Goal: Task Accomplishment & Management: Complete application form

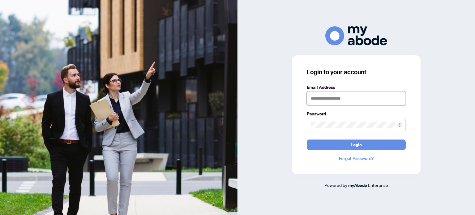
click at [349, 100] on input "text" at bounding box center [356, 98] width 99 height 14
type input "**********"
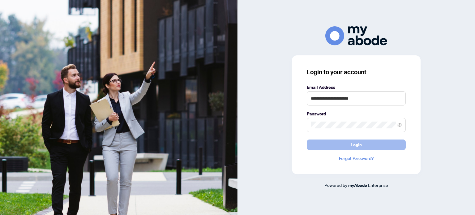
click at [354, 144] on span "Login" at bounding box center [355, 145] width 11 height 10
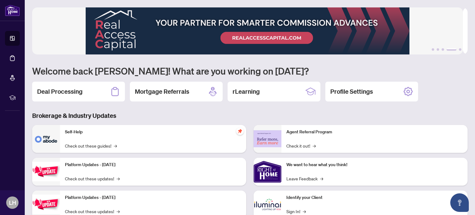
click at [13, 57] on icon at bounding box center [12, 58] width 6 height 6
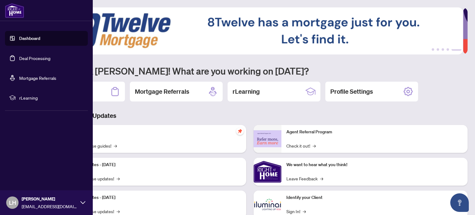
click at [151, 109] on div "1 2 3 4 5 Welcome back [PERSON_NAME]! What are you working on [DATE]? Deal Proc…" at bounding box center [249, 133] width 435 height 253
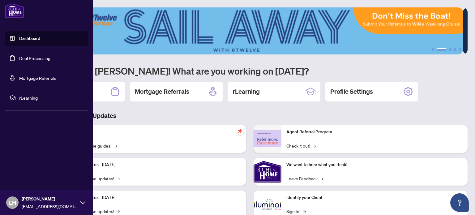
click at [29, 39] on link "Dashboard" at bounding box center [29, 39] width 21 height 6
click at [32, 58] on link "Deal Processing" at bounding box center [34, 58] width 31 height 6
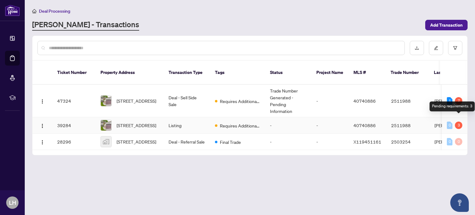
click at [458, 121] on div "3" at bounding box center [458, 124] width 7 height 7
click at [457, 121] on div "3" at bounding box center [458, 124] width 7 height 7
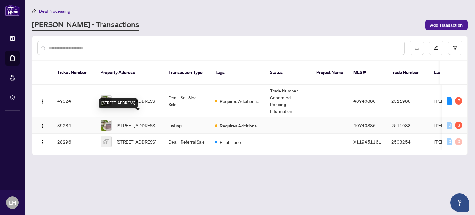
click at [133, 122] on span "[STREET_ADDRESS]" at bounding box center [136, 125] width 40 height 7
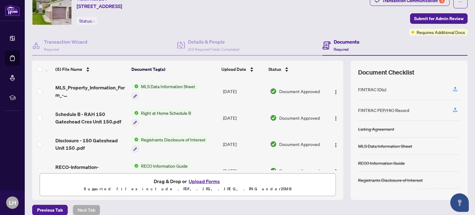
scroll to position [23, 0]
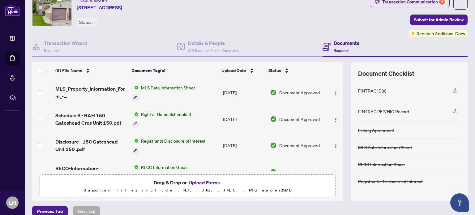
drag, startPoint x: 338, startPoint y: 91, endPoint x: 338, endPoint y: 117, distance: 26.9
click at [338, 117] on div "(5) File Name Document Tag(s) Upload Date Status MLS_Property_Information_Form_…" at bounding box center [249, 131] width 435 height 139
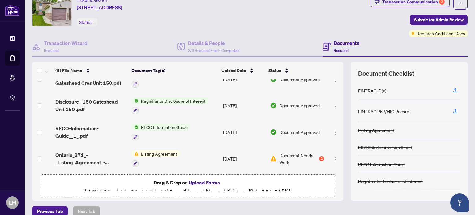
click at [164, 151] on span "Listing Agreement" at bounding box center [158, 153] width 41 height 7
click at [333, 157] on img "button" at bounding box center [335, 159] width 5 height 5
click at [306, 153] on span "Document Needs Work" at bounding box center [298, 159] width 39 height 14
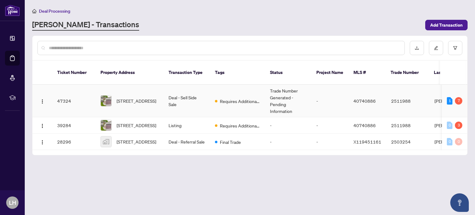
click at [196, 89] on td "Deal - Sell Side Sale" at bounding box center [186, 101] width 46 height 32
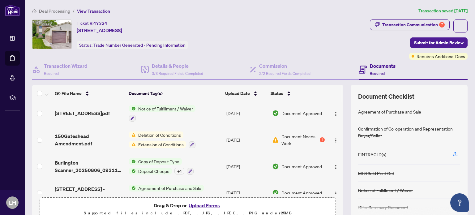
scroll to position [101, 0]
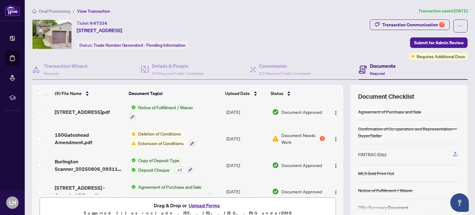
click at [161, 136] on span "Deletion of Conditions" at bounding box center [160, 133] width 48 height 7
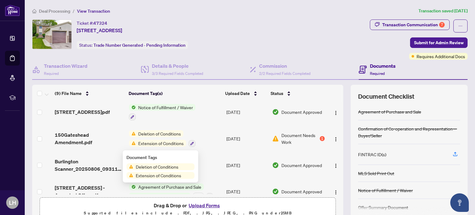
click at [195, 135] on td "Deletion of Conditions Extension of Conditions" at bounding box center [174, 138] width 97 height 27
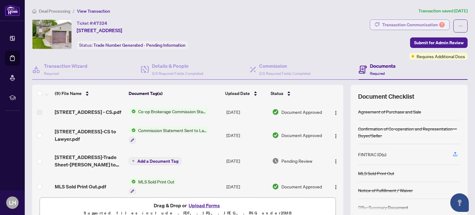
click at [425, 23] on div "Transaction Communication 7" at bounding box center [413, 25] width 62 height 10
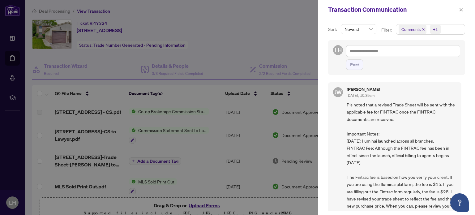
click at [171, 143] on div at bounding box center [237, 107] width 475 height 215
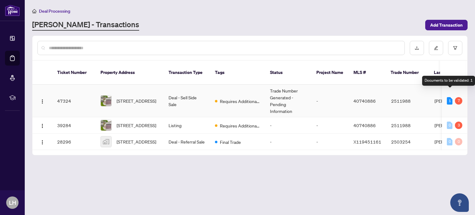
click at [449, 97] on div "1" at bounding box center [449, 100] width 6 height 7
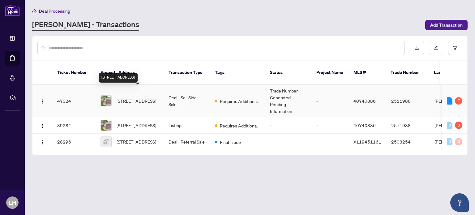
click at [141, 97] on span "[STREET_ADDRESS]" at bounding box center [136, 100] width 40 height 7
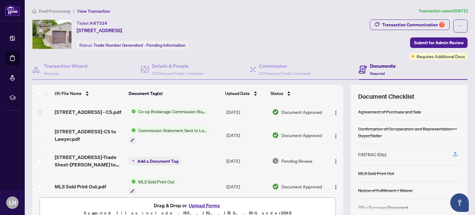
click at [139, 163] on span "Add a Document Tag" at bounding box center [157, 161] width 41 height 4
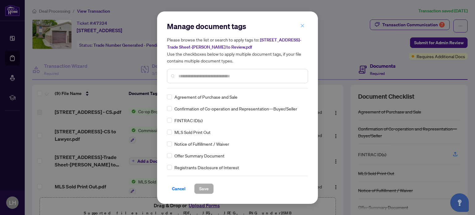
click at [301, 26] on icon "close" at bounding box center [302, 25] width 4 height 4
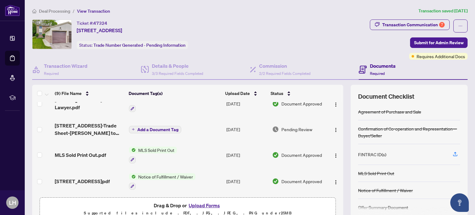
scroll to position [42, 0]
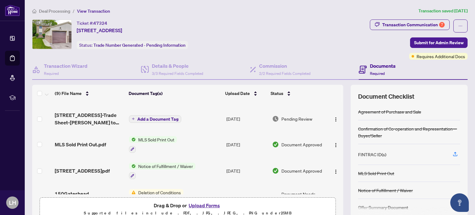
click at [371, 69] on div "Documents Required" at bounding box center [383, 69] width 26 height 15
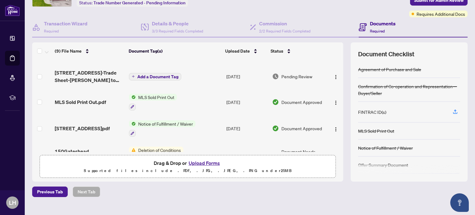
scroll to position [43, 0]
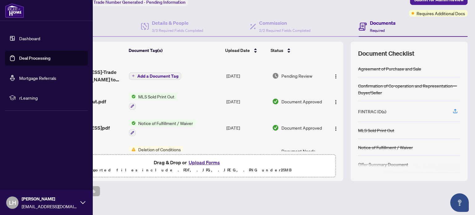
click at [38, 59] on link "Deal Processing" at bounding box center [34, 58] width 31 height 6
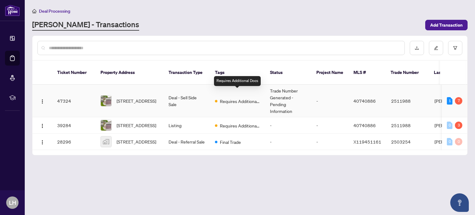
click at [231, 98] on span "Requires Additional Docs" at bounding box center [240, 101] width 40 height 7
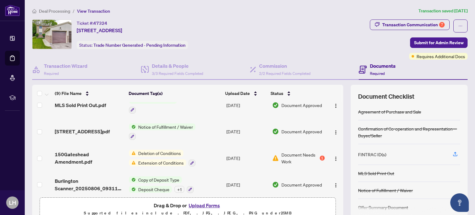
scroll to position [82, 0]
click at [333, 159] on img "button" at bounding box center [335, 158] width 5 height 5
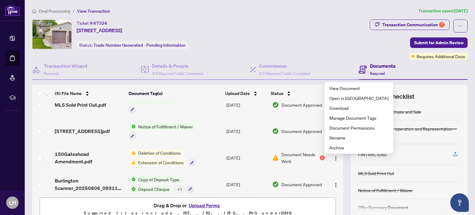
click at [345, 187] on div "(9) File Name Document Tag(s) Upload Date Status [STREET_ADDRESS] - CS.pdf Co-o…" at bounding box center [249, 154] width 435 height 139
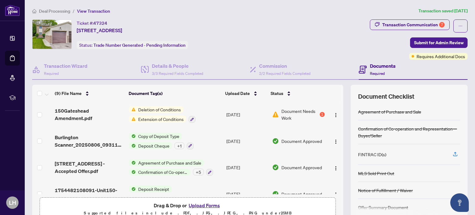
scroll to position [141, 0]
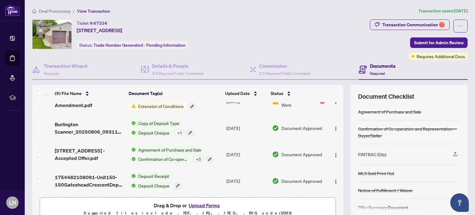
click at [203, 205] on button "Upload Forms" at bounding box center [204, 205] width 35 height 8
click at [206, 204] on button "Upload Forms" at bounding box center [204, 205] width 35 height 8
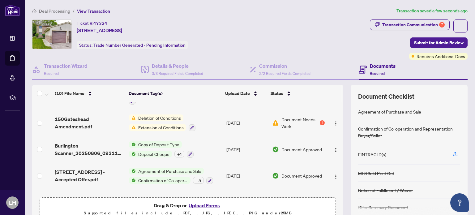
drag, startPoint x: 339, startPoint y: 173, endPoint x: 340, endPoint y: 103, distance: 69.5
click at [340, 103] on div "(10) File Name Document Tag(s) Upload Date Status [STREET_ADDRESS] - Accepted A…" at bounding box center [249, 154] width 435 height 139
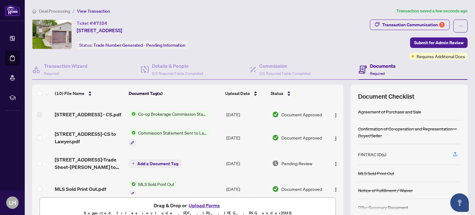
scroll to position [0, 0]
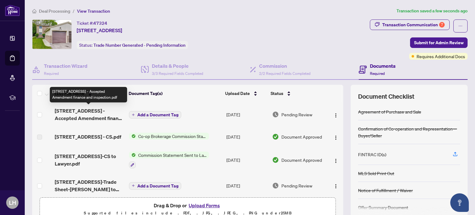
click at [90, 111] on span "[STREET_ADDRESS] - Accepted Amendment finance and inspection.pdf" at bounding box center [89, 114] width 69 height 15
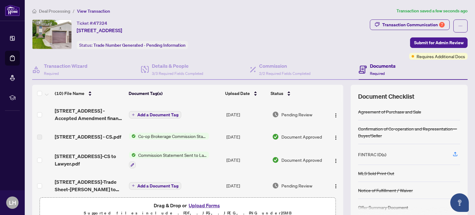
click at [162, 112] on span "Add a Document Tag" at bounding box center [157, 114] width 41 height 4
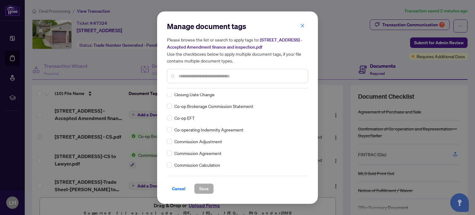
scroll to position [209, 0]
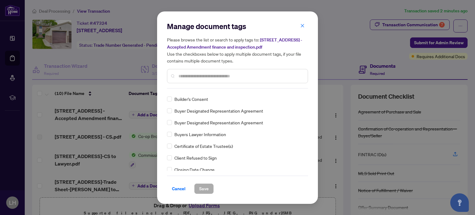
click at [247, 76] on input "text" at bounding box center [240, 76] width 124 height 7
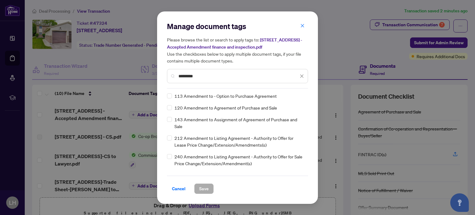
scroll to position [0, 0]
type input "*********"
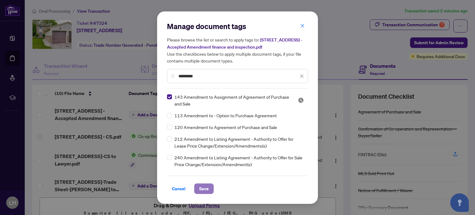
click at [202, 190] on span "Save" at bounding box center [204, 189] width 10 height 10
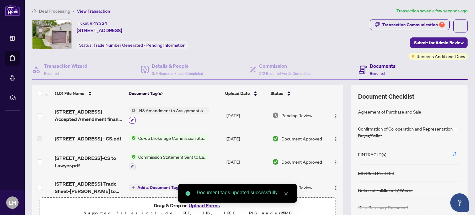
click at [130, 118] on icon "button" at bounding box center [132, 120] width 4 height 4
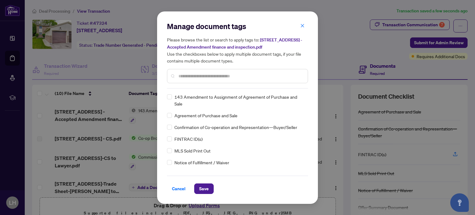
click at [198, 74] on input "text" at bounding box center [240, 76] width 124 height 7
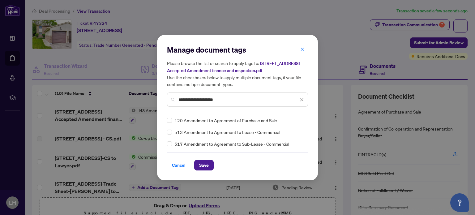
type input "**********"
click at [206, 164] on span "Save" at bounding box center [204, 165] width 10 height 10
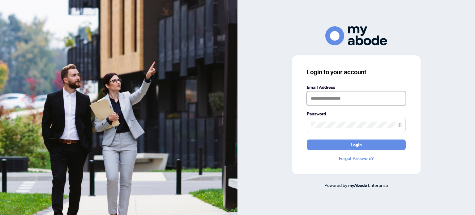
click at [389, 98] on input "text" at bounding box center [356, 98] width 99 height 14
type input "**********"
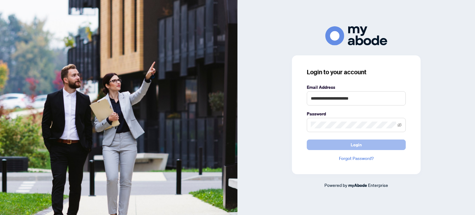
click at [353, 142] on span "Login" at bounding box center [355, 145] width 11 height 10
click at [360, 143] on span "Login" at bounding box center [355, 145] width 11 height 10
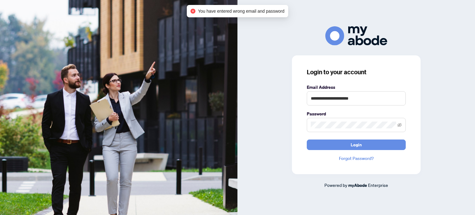
click at [352, 119] on span at bounding box center [356, 125] width 99 height 14
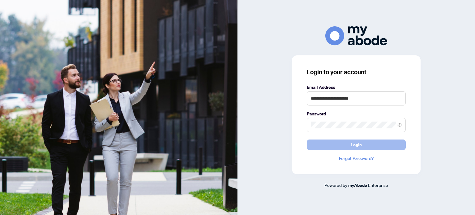
click at [355, 144] on span "Login" at bounding box center [355, 145] width 11 height 10
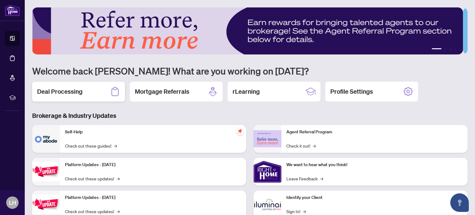
click at [77, 89] on h2 "Deal Processing" at bounding box center [59, 91] width 45 height 9
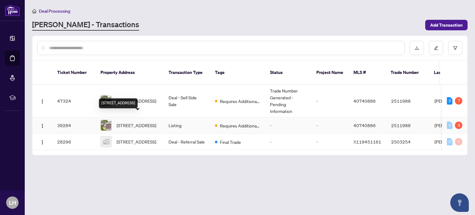
click at [143, 122] on span "[STREET_ADDRESS]" at bounding box center [136, 125] width 40 height 7
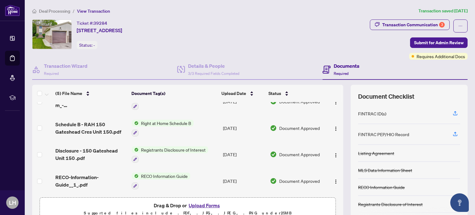
scroll to position [40, 0]
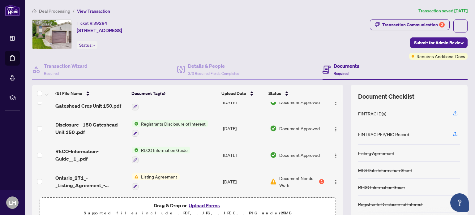
click at [202, 204] on button "Upload Forms" at bounding box center [204, 205] width 35 height 8
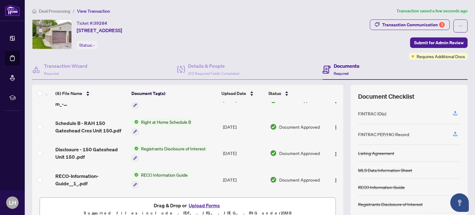
drag, startPoint x: 339, startPoint y: 134, endPoint x: 340, endPoint y: 167, distance: 32.5
click at [340, 167] on div "(6) File Name Document Tag(s) Upload Date Status 150 Gateshead Crescent Unit 15…" at bounding box center [249, 154] width 435 height 139
drag, startPoint x: 339, startPoint y: 149, endPoint x: 338, endPoint y: 170, distance: 21.3
click at [338, 170] on div "(6) File Name Document Tag(s) Upload Date Status 150 Gateshead Crescent Unit 15…" at bounding box center [249, 154] width 435 height 139
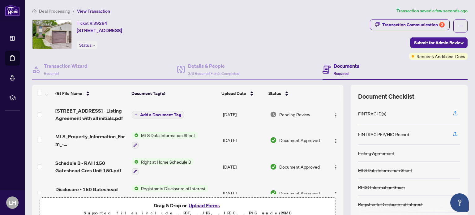
click at [148, 112] on span "Add a Document Tag" at bounding box center [160, 114] width 41 height 4
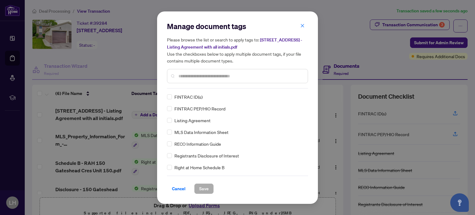
click at [199, 71] on div at bounding box center [237, 76] width 141 height 14
click at [199, 74] on input "text" at bounding box center [240, 76] width 124 height 7
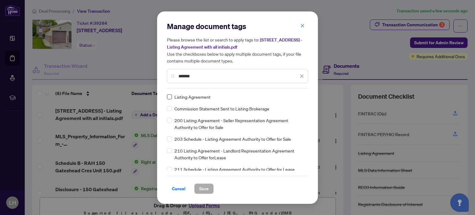
type input "*******"
click at [204, 187] on span "Save" at bounding box center [204, 189] width 10 height 10
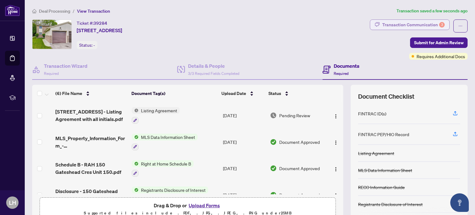
click at [421, 21] on div "Transaction Communication 3" at bounding box center [413, 25] width 62 height 10
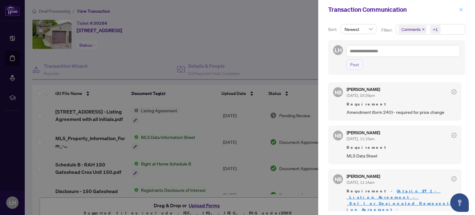
click at [461, 10] on icon "close" at bounding box center [461, 9] width 4 height 4
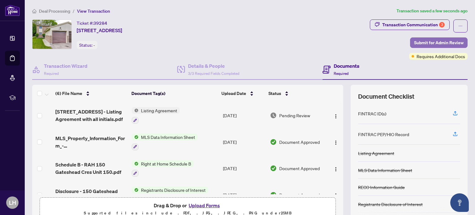
click at [416, 41] on span "Submit for Admin Review" at bounding box center [438, 43] width 49 height 10
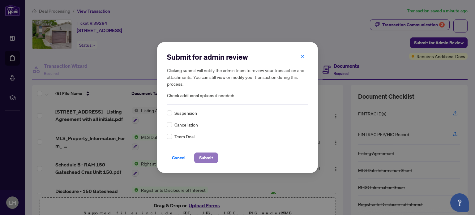
click at [204, 157] on span "Submit" at bounding box center [206, 158] width 14 height 10
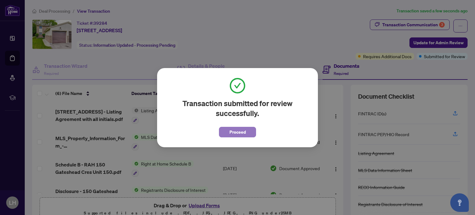
click at [241, 132] on span "Proceed" at bounding box center [237, 132] width 16 height 10
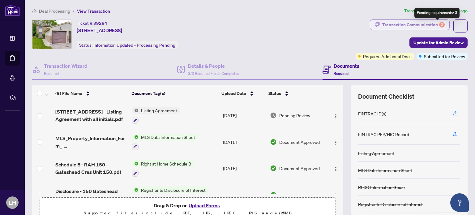
click at [439, 24] on div "3" at bounding box center [442, 25] width 6 height 6
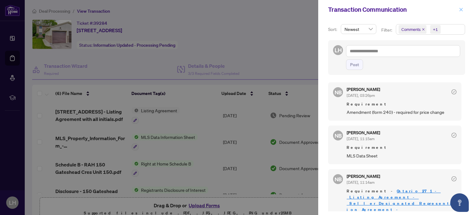
click at [461, 11] on icon "close" at bounding box center [461, 9] width 4 height 4
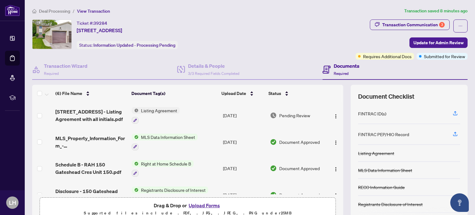
drag, startPoint x: 339, startPoint y: 108, endPoint x: 341, endPoint y: 137, distance: 29.1
click at [341, 137] on div "(6) File Name Document Tag(s) Upload Date Status 150 Gateshead Crescent Unit 15…" at bounding box center [249, 154] width 435 height 139
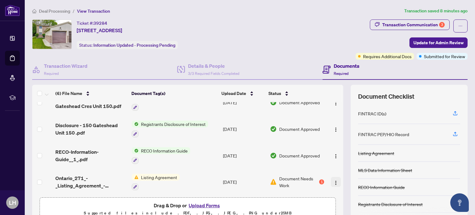
click at [333, 180] on img "button" at bounding box center [335, 182] width 5 height 5
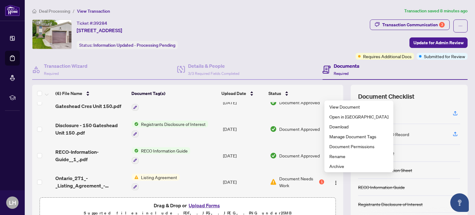
click at [281, 193] on div "(6) File Name Document Tag(s) Upload Date Status 150 Gateshead Crescent Unit 15…" at bounding box center [187, 154] width 311 height 139
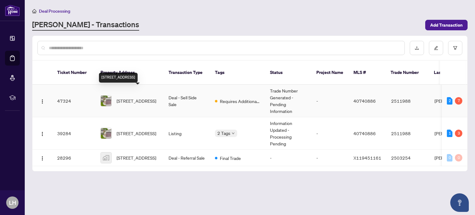
click at [135, 97] on span "[STREET_ADDRESS]" at bounding box center [136, 100] width 40 height 7
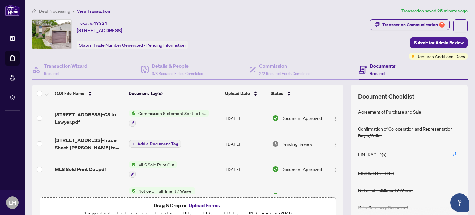
scroll to position [55, 0]
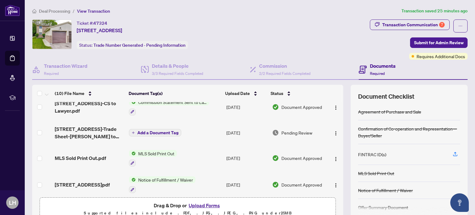
click at [285, 134] on span "Pending Review" at bounding box center [296, 132] width 31 height 7
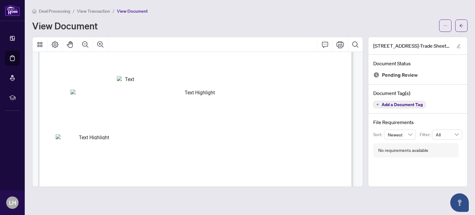
scroll to position [126, 0]
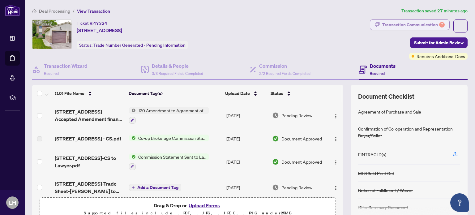
click at [398, 23] on div "Transaction Communication 7" at bounding box center [413, 25] width 62 height 10
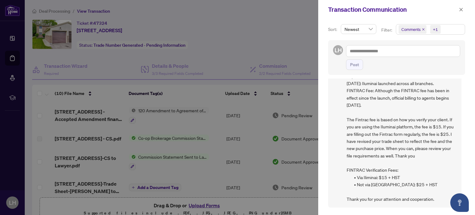
scroll to position [40, 0]
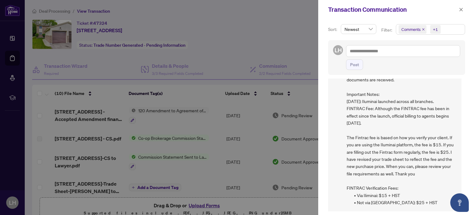
click at [253, 36] on div at bounding box center [237, 107] width 475 height 215
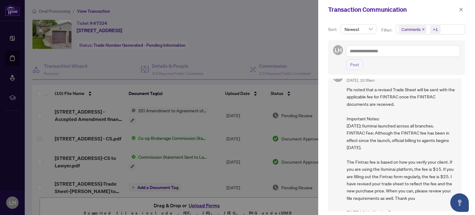
scroll to position [0, 0]
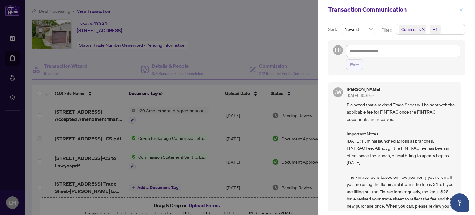
click at [460, 9] on icon "close" at bounding box center [460, 9] width 3 height 3
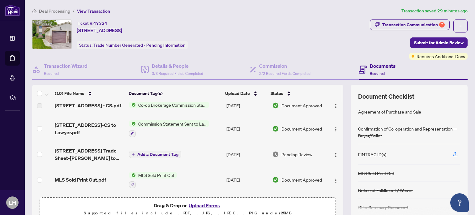
scroll to position [33, 0]
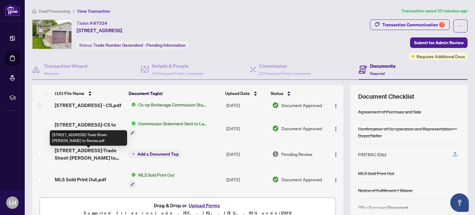
click at [86, 158] on span "[STREET_ADDRESS]-Trade Sheet-[PERSON_NAME] to Review.pdf" at bounding box center [89, 153] width 69 height 15
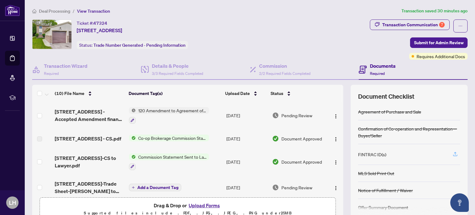
click at [452, 153] on icon "button" at bounding box center [455, 154] width 6 height 6
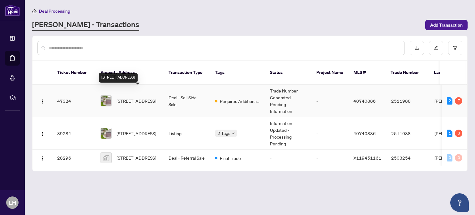
click at [130, 97] on span "[STREET_ADDRESS]" at bounding box center [136, 100] width 40 height 7
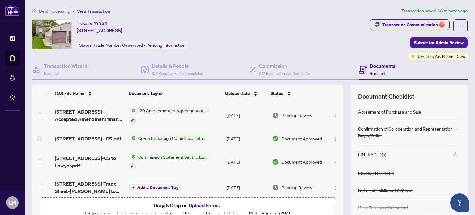
click at [452, 153] on icon "button" at bounding box center [455, 154] width 6 height 6
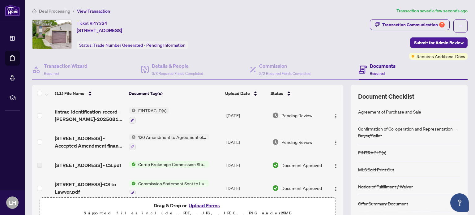
click at [383, 150] on div "FINTRAC ID(s)" at bounding box center [409, 152] width 102 height 17
drag, startPoint x: 338, startPoint y: 122, endPoint x: 337, endPoint y: 104, distance: 17.3
click at [337, 104] on div "(11) File Name Document Tag(s) Upload Date Status fintrac-identification-record…" at bounding box center [249, 154] width 435 height 139
click at [197, 204] on button "Upload Forms" at bounding box center [204, 205] width 35 height 8
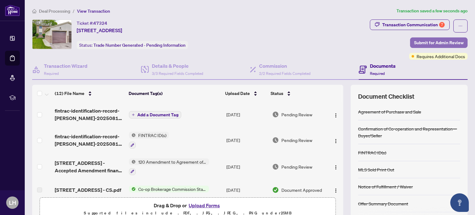
click at [438, 40] on span "Submit for Admin Review" at bounding box center [438, 43] width 49 height 10
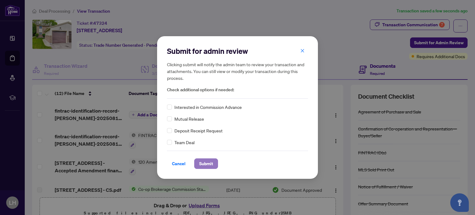
click at [203, 164] on span "Submit" at bounding box center [206, 164] width 14 height 10
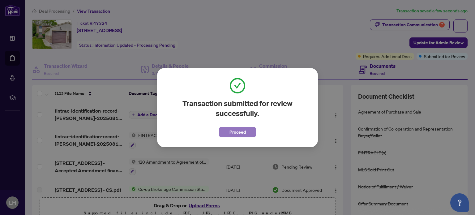
click at [241, 132] on span "Proceed" at bounding box center [237, 132] width 16 height 10
